Goal: Task Accomplishment & Management: Use online tool/utility

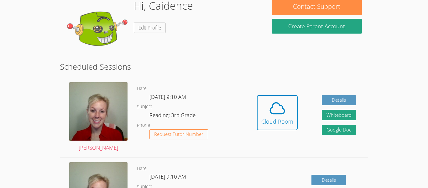
scroll to position [63, 0]
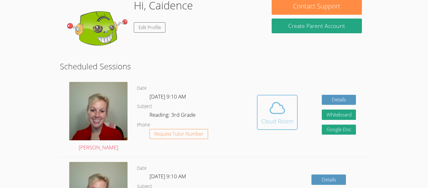
click at [264, 128] on button "Cloud Room" at bounding box center [277, 112] width 41 height 35
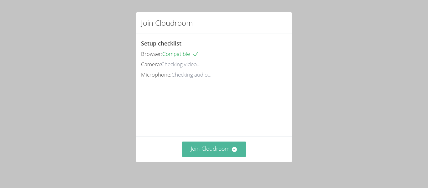
click at [218, 144] on button "Join Cloudroom" at bounding box center [214, 148] width 64 height 15
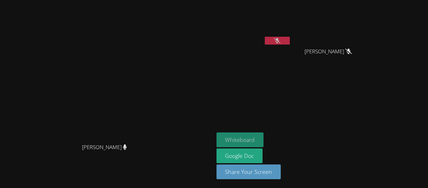
click at [264, 138] on button "Whiteboard" at bounding box center [240, 139] width 47 height 15
